Goal: Navigation & Orientation: Find specific page/section

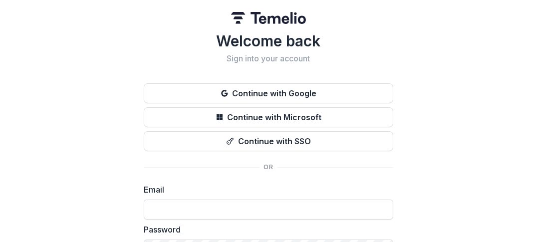
click at [179, 203] on input at bounding box center [268, 209] width 249 height 20
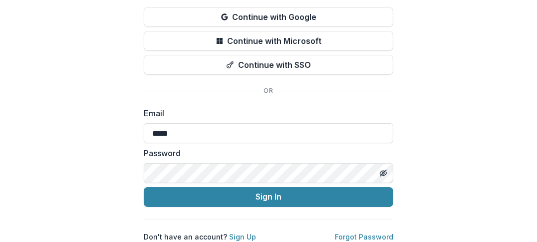
scroll to position [84, 0]
click at [144, 187] on button "Sign In" at bounding box center [268, 197] width 249 height 20
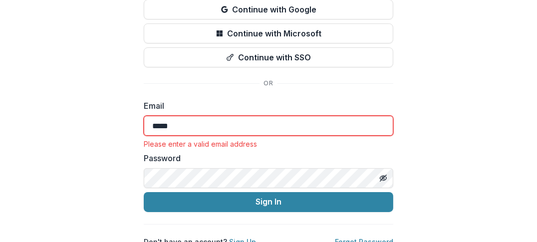
click at [144, 192] on button "Sign In" at bounding box center [268, 202] width 249 height 20
type input "**********"
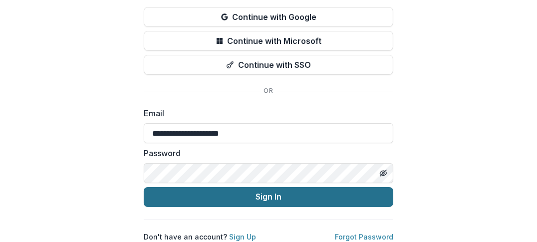
click at [231, 190] on button "Sign In" at bounding box center [268, 197] width 249 height 20
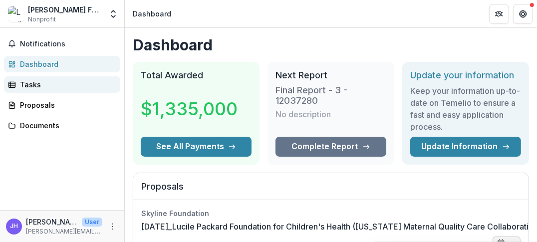
click at [25, 82] on div "Tasks" at bounding box center [66, 84] width 92 height 10
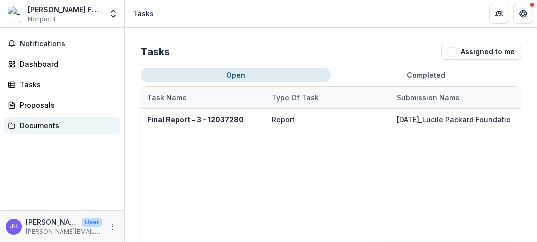
click at [30, 122] on div "Documents" at bounding box center [66, 125] width 92 height 10
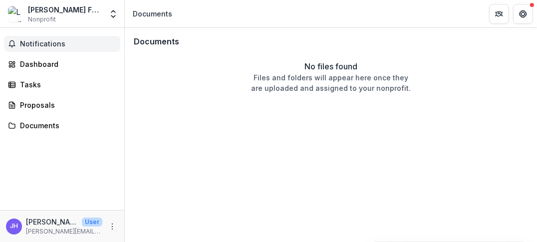
click at [24, 46] on span "Notifications" at bounding box center [68, 44] width 96 height 8
